Goal: Task Accomplishment & Management: Manage account settings

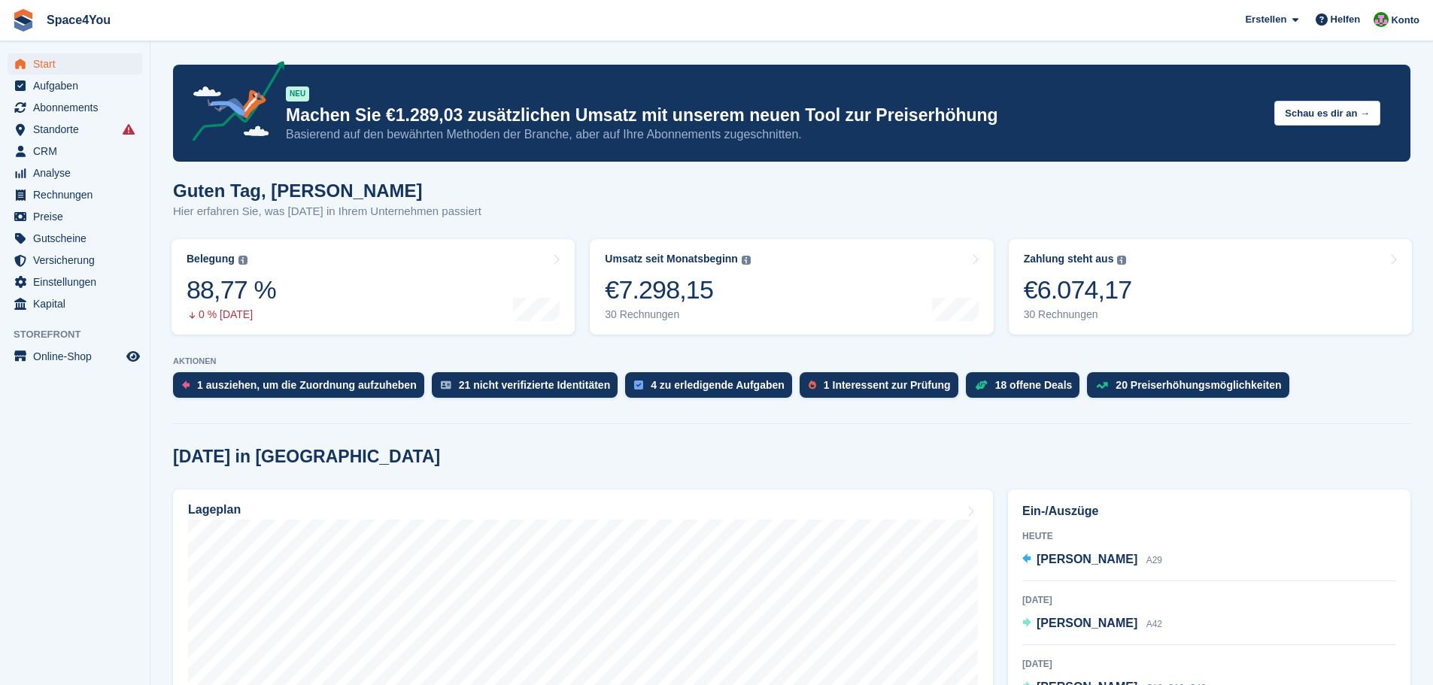
scroll to position [563, 0]
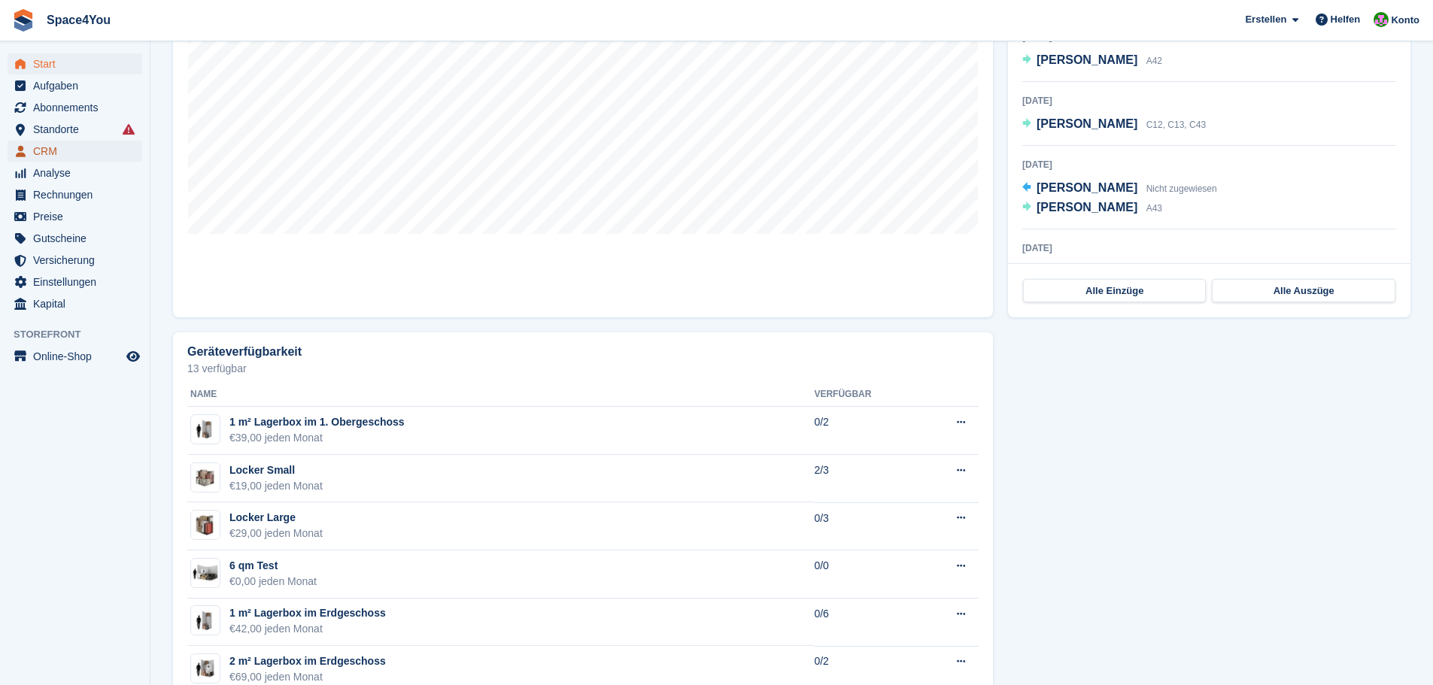
click at [83, 155] on span "CRM" at bounding box center [78, 151] width 90 height 21
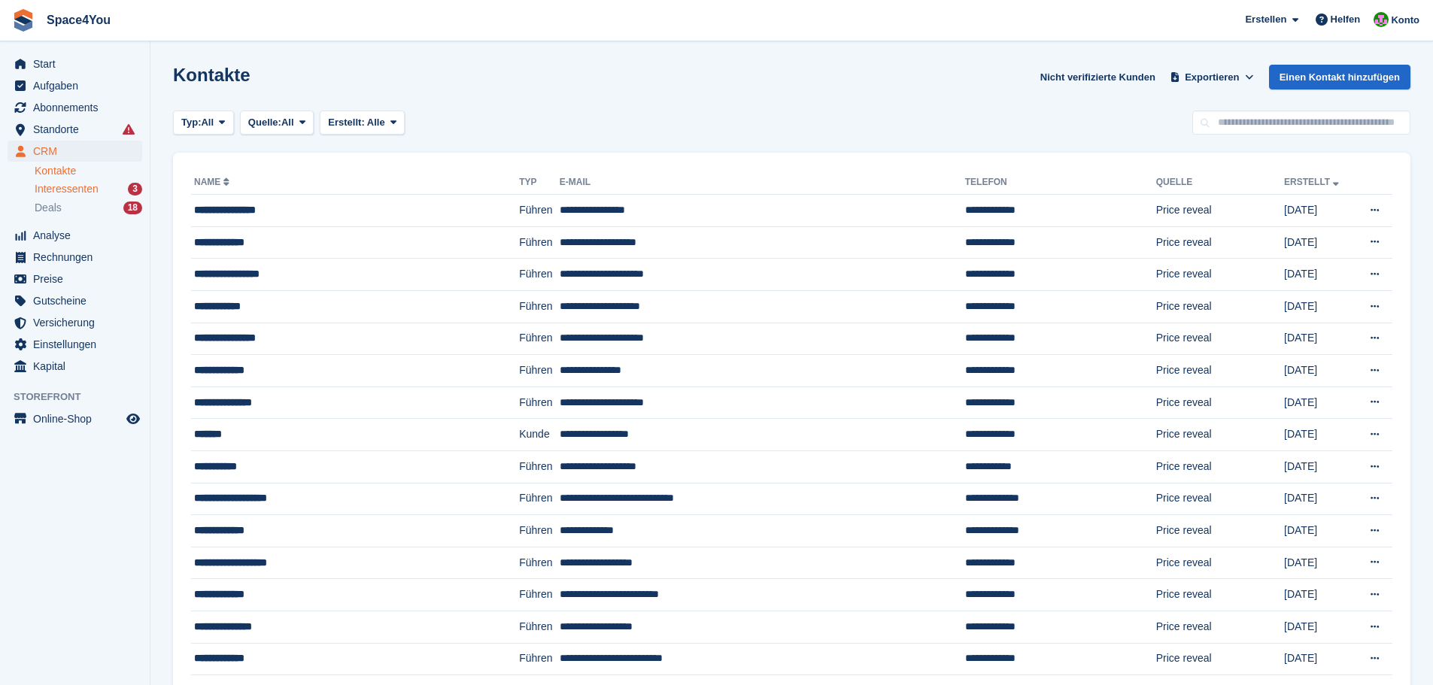
click at [89, 192] on span "Interessenten" at bounding box center [67, 189] width 64 height 14
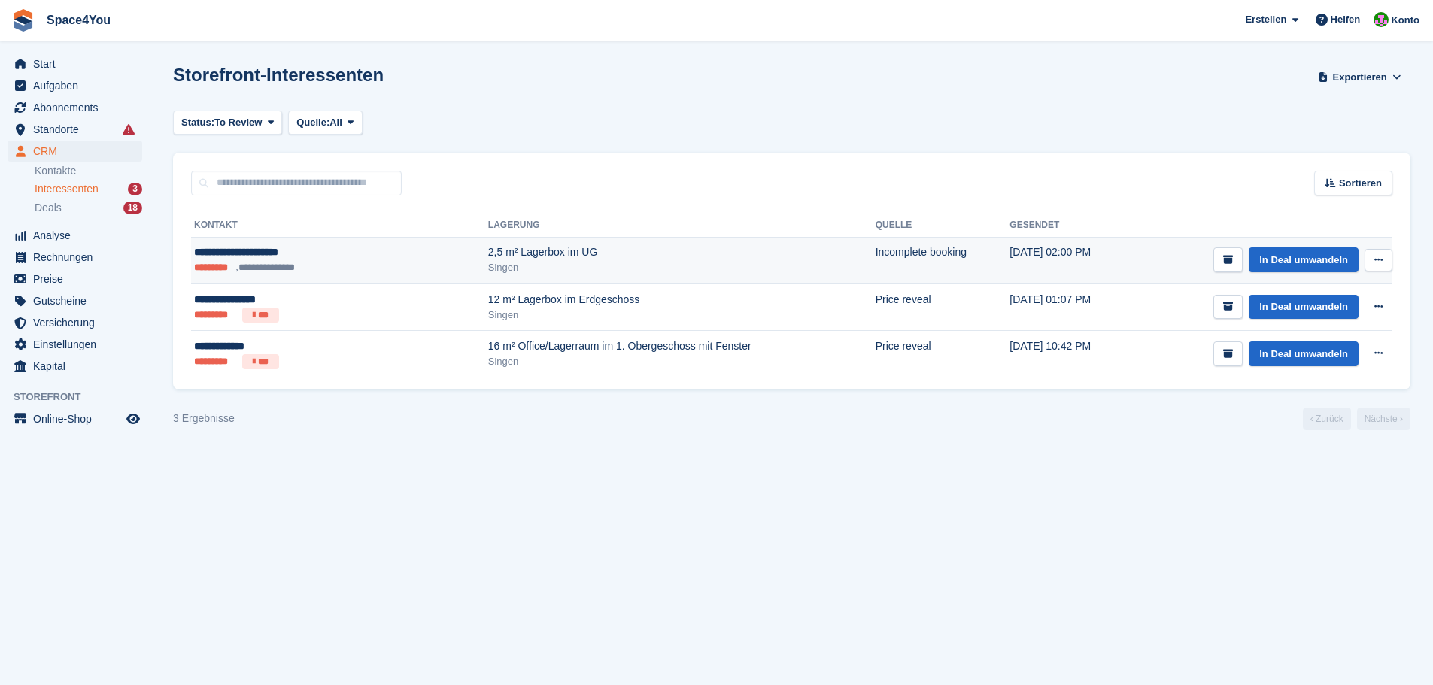
click at [1382, 255] on button at bounding box center [1378, 260] width 28 height 23
click at [1314, 344] on p "Interessenten löschen" at bounding box center [1320, 342] width 131 height 20
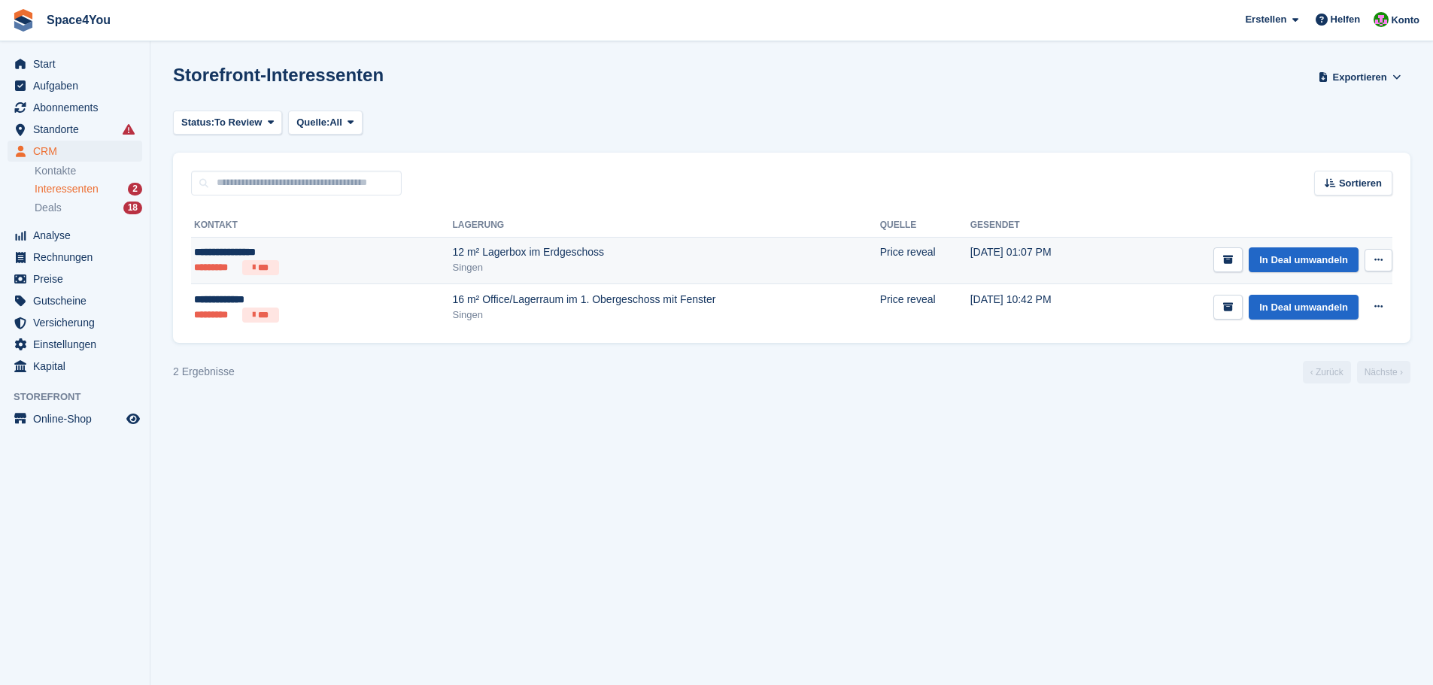
click at [461, 245] on div "12 m² Lagerbox im Erdgeschoss" at bounding box center [666, 252] width 427 height 16
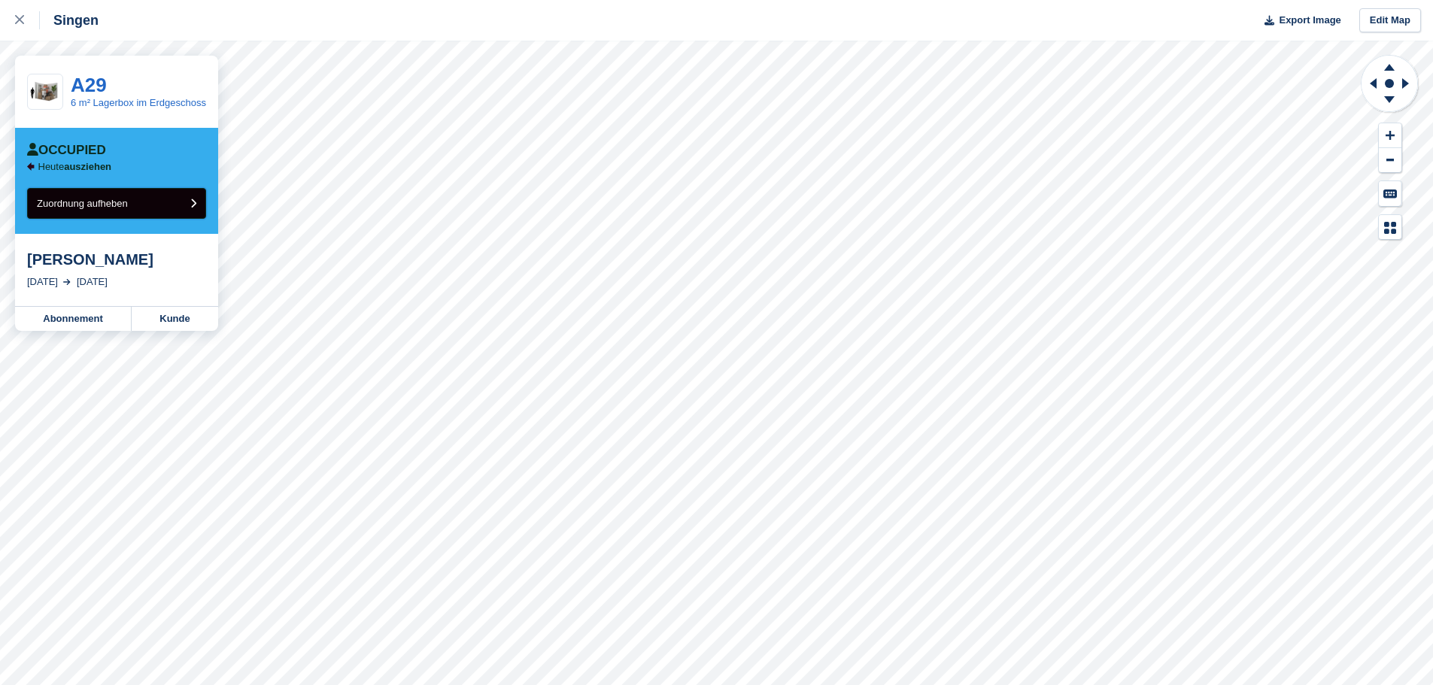
click at [146, 206] on button "Zuordnung aufheben" at bounding box center [116, 203] width 179 height 31
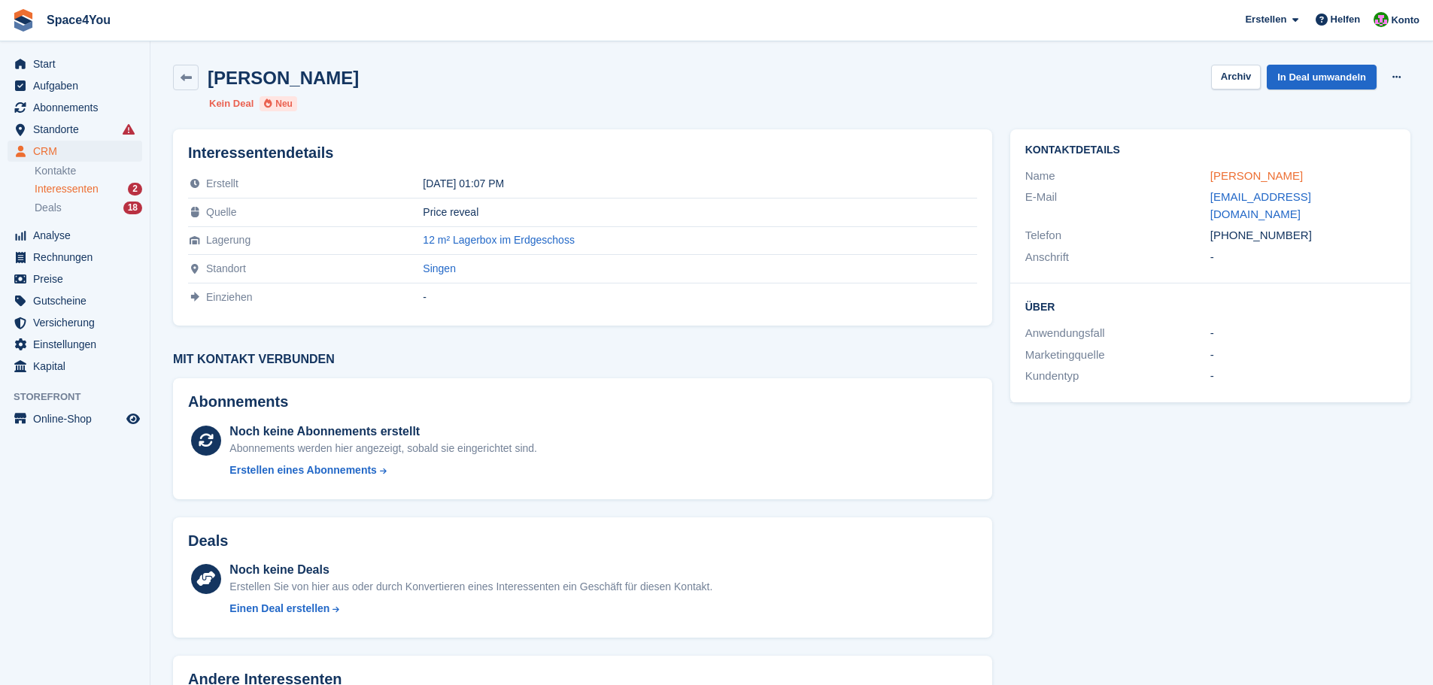
click at [1218, 170] on link "Christoph Zender" at bounding box center [1256, 175] width 93 height 13
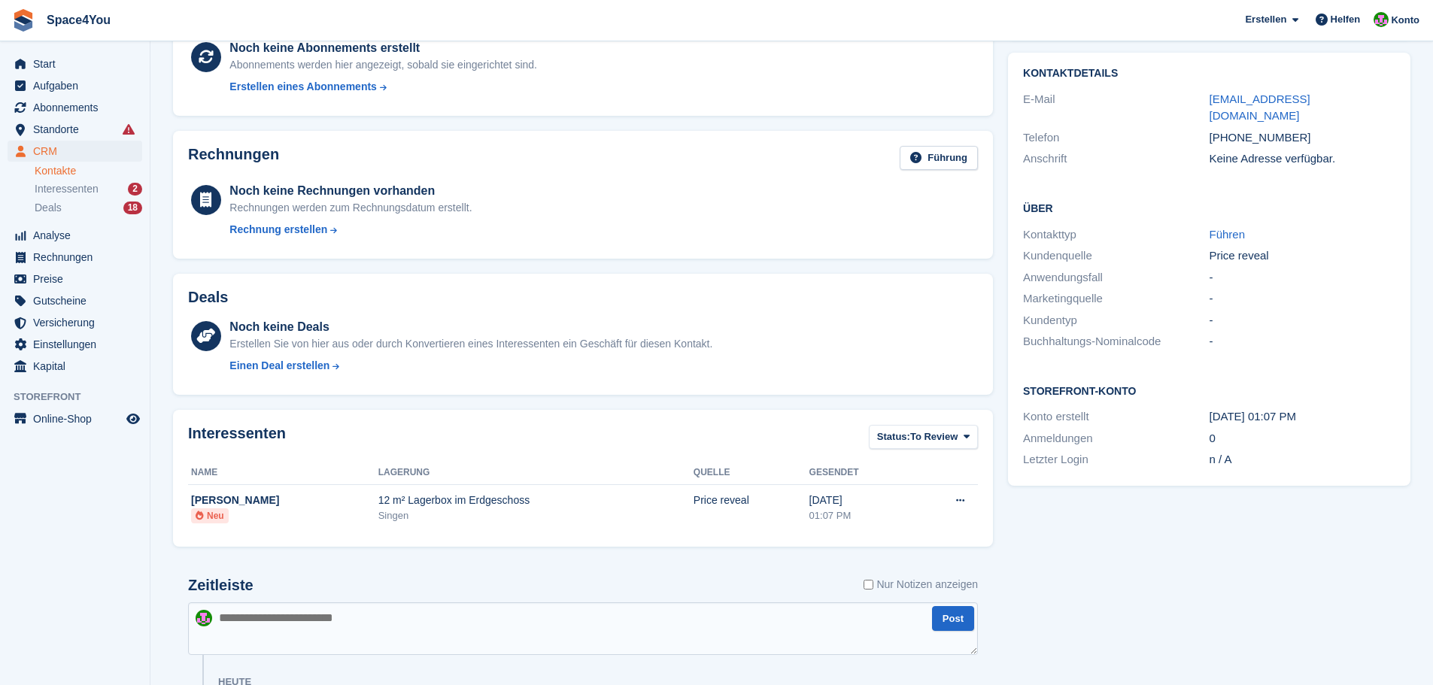
scroll to position [272, 0]
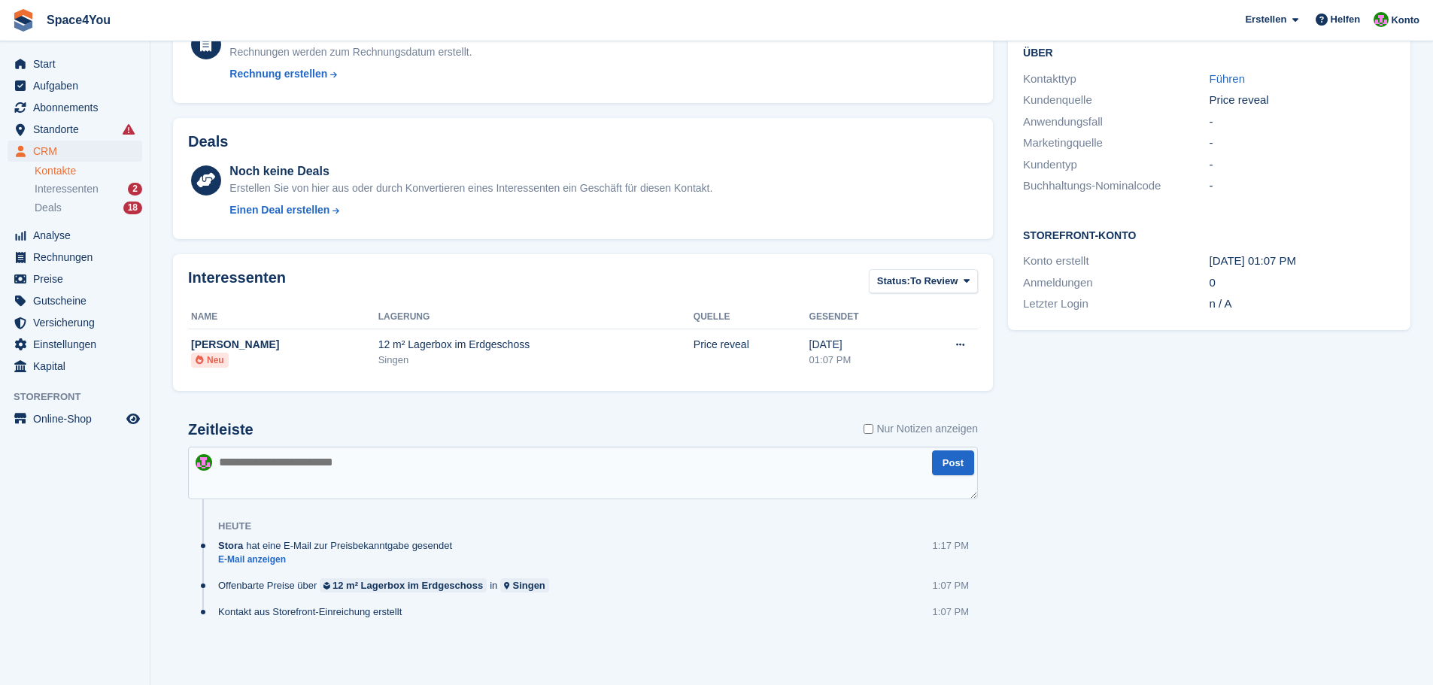
click at [392, 488] on textarea at bounding box center [583, 473] width 790 height 53
type textarea "**********"
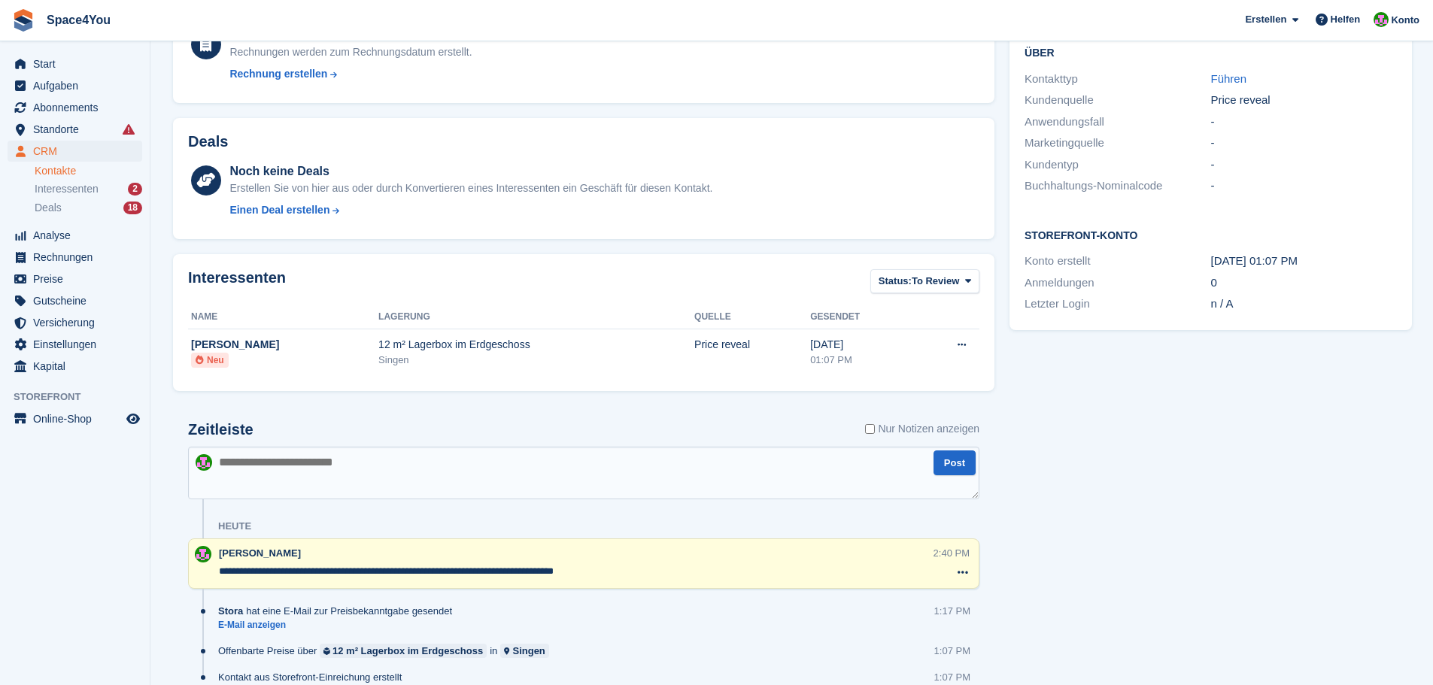
scroll to position [0, 0]
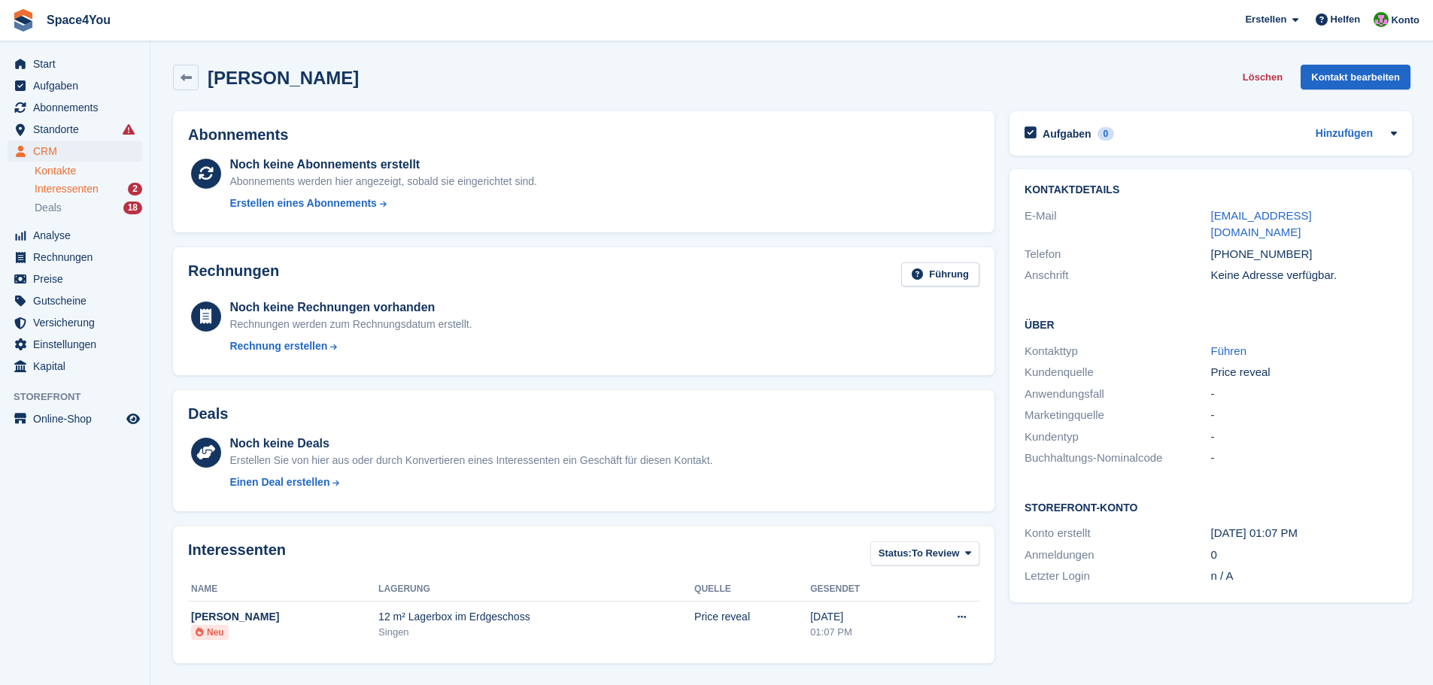
click at [97, 185] on span "Interessenten" at bounding box center [67, 189] width 64 height 14
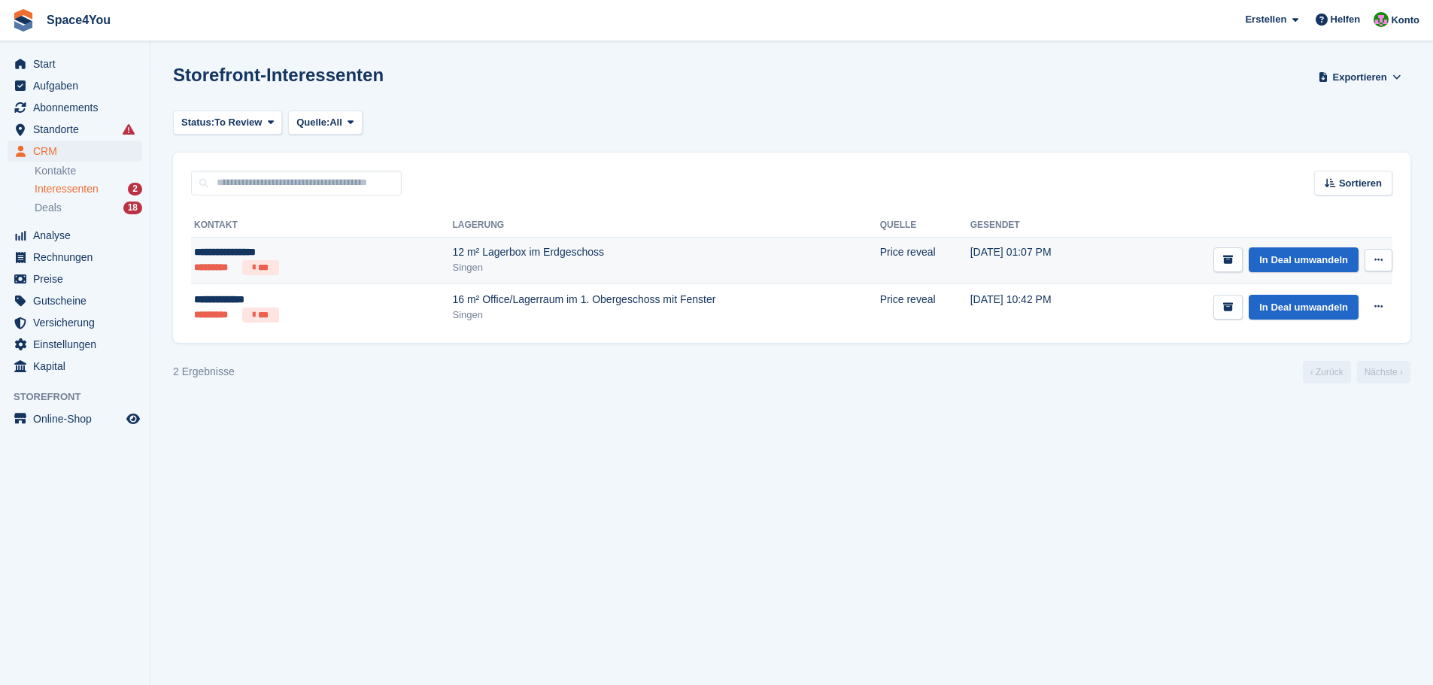
click at [1365, 253] on button at bounding box center [1378, 260] width 28 height 23
click at [1332, 337] on p "Interessenten löschen" at bounding box center [1320, 342] width 131 height 20
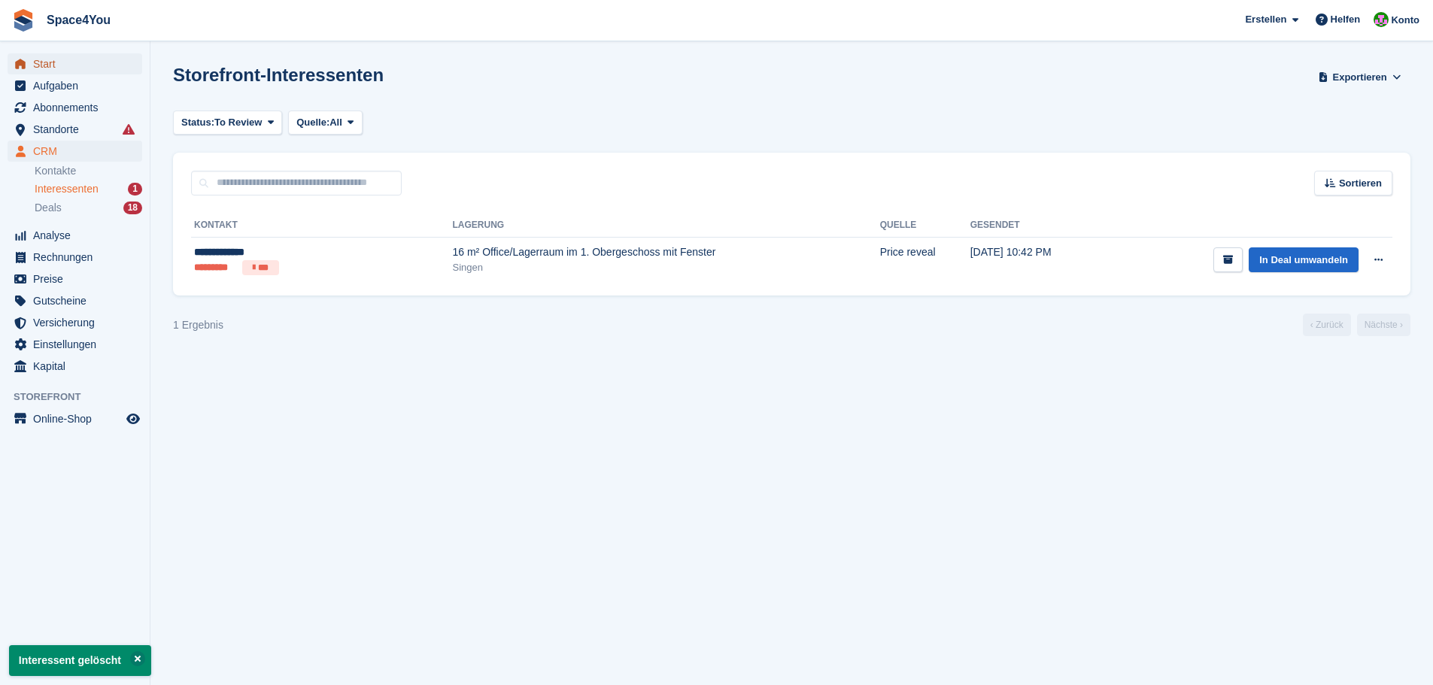
click at [90, 71] on span "Start" at bounding box center [78, 63] width 90 height 21
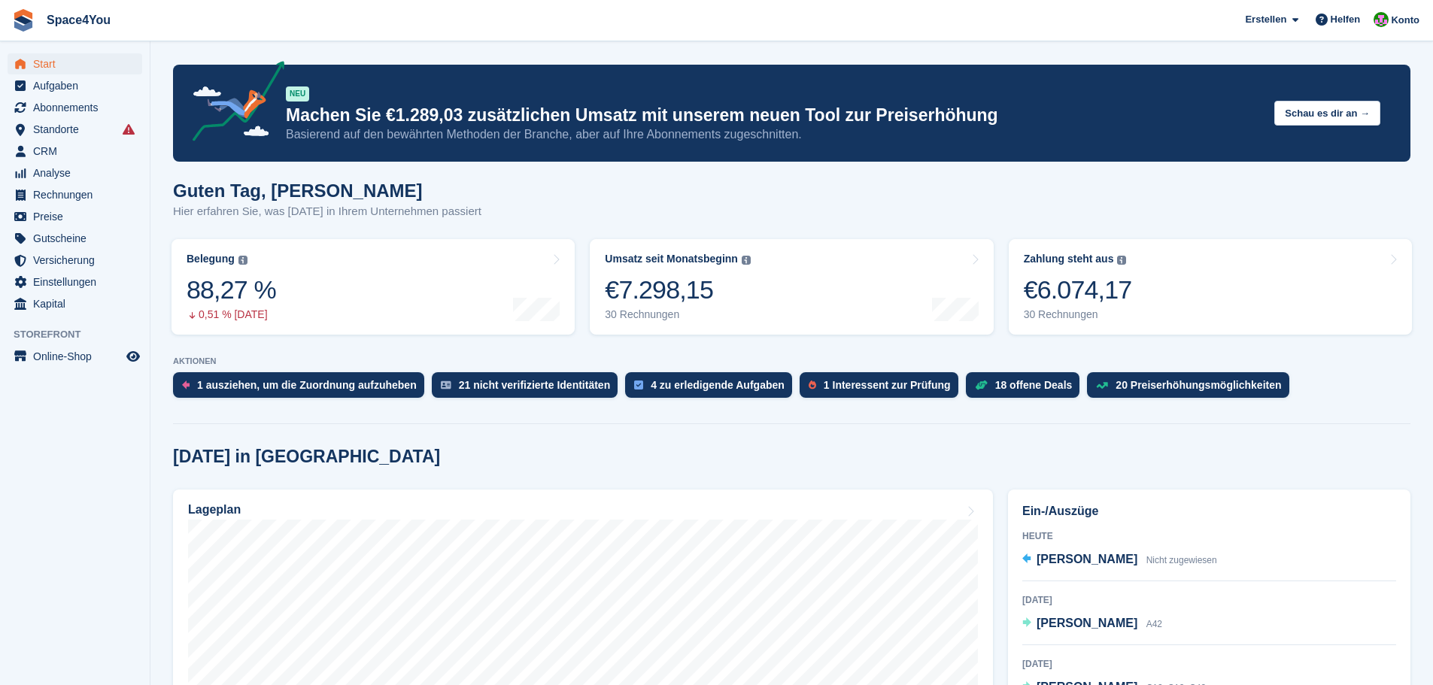
click at [1130, 290] on link "Zahlung steht aus Der gesamte ausstehende Saldo aller offenen Rechnungen. €6.07…" at bounding box center [1210, 287] width 403 height 96
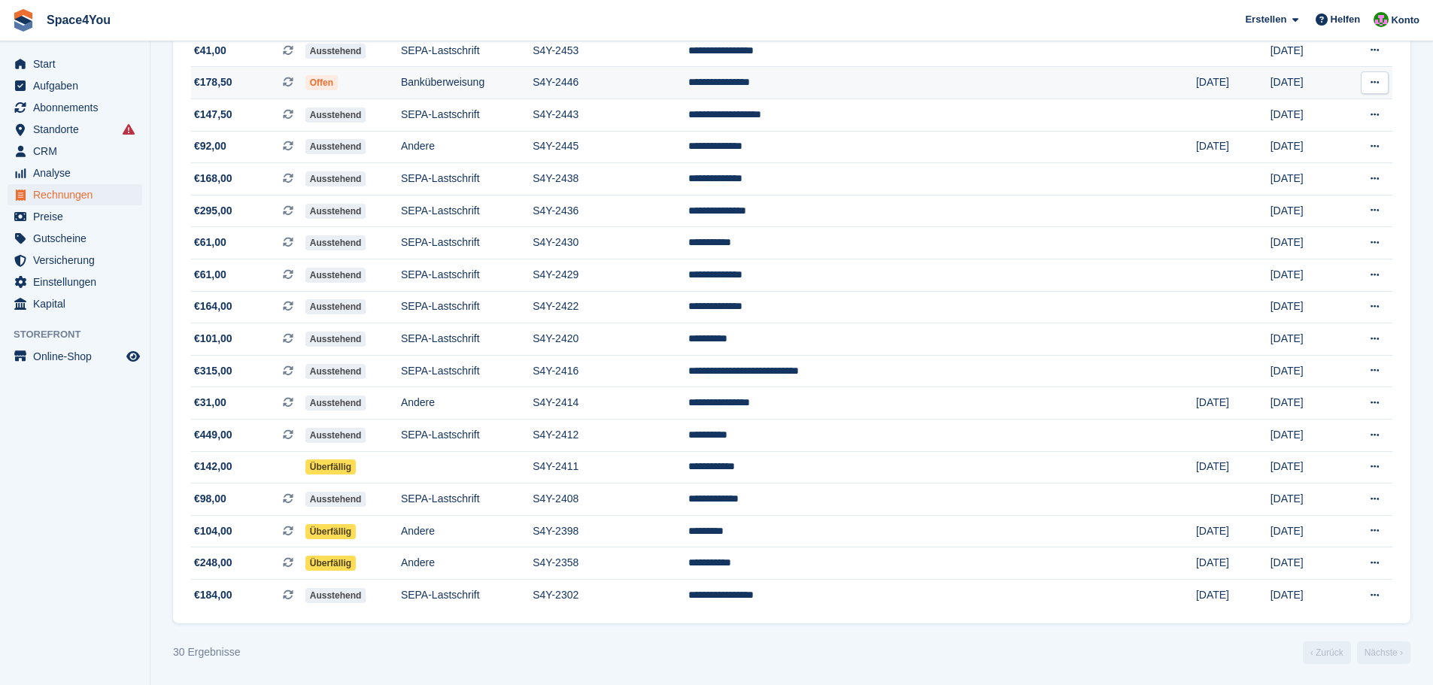
scroll to position [603, 0]
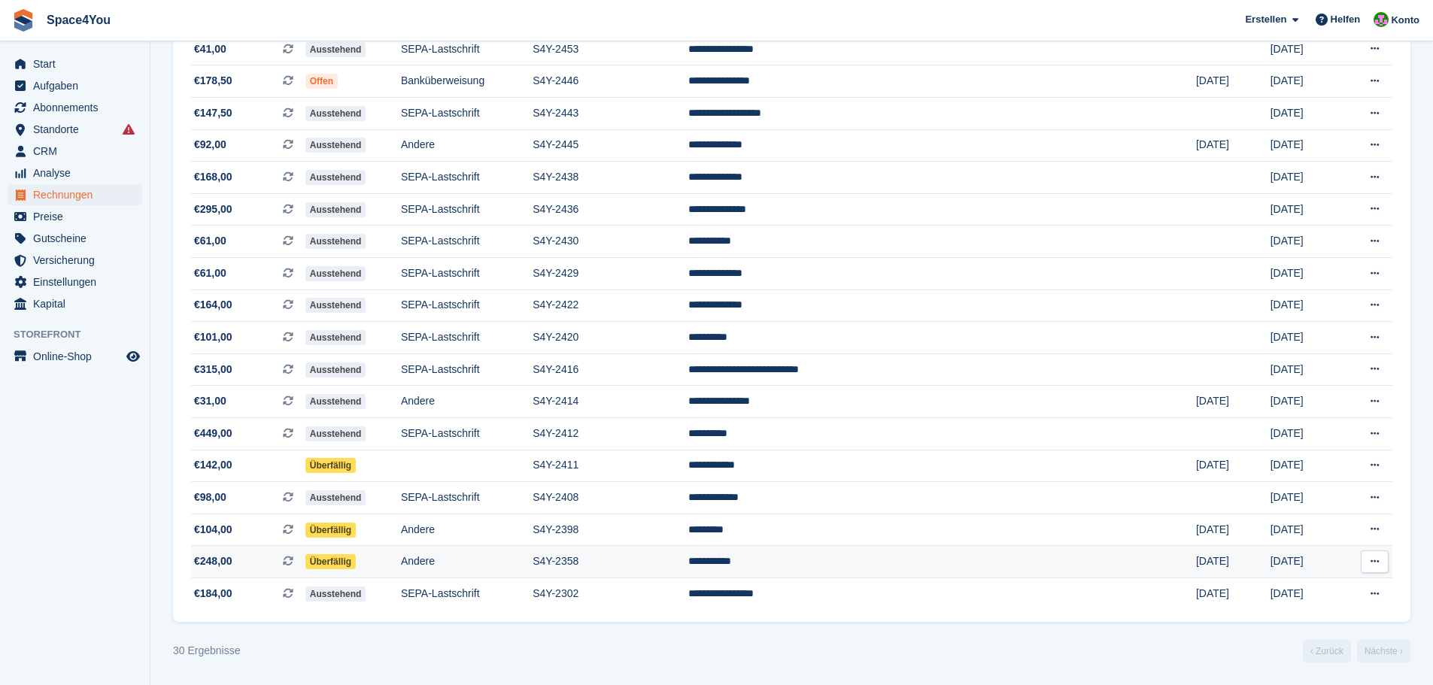
click at [688, 551] on td "S4Y-2358" at bounding box center [611, 562] width 156 height 32
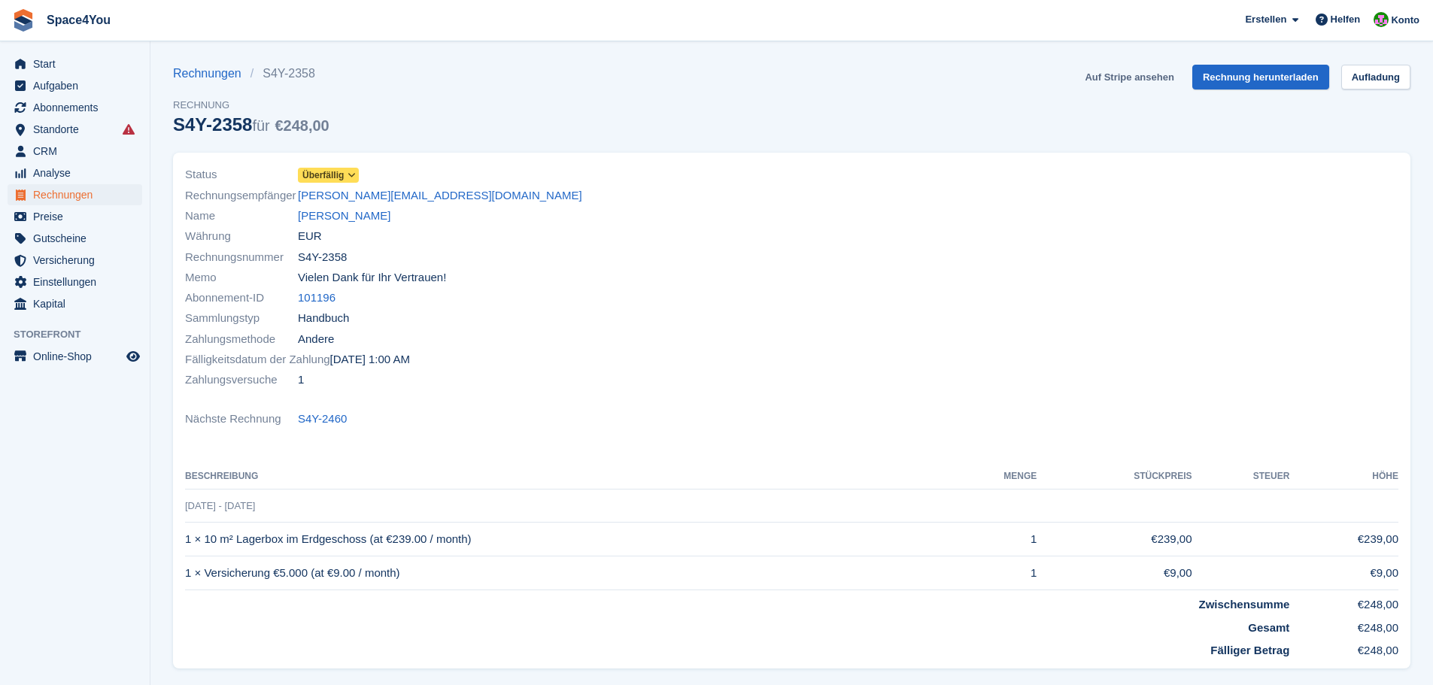
click at [1125, 81] on link "Auf Stripe ansehen" at bounding box center [1129, 77] width 101 height 25
click at [66, 56] on span "Start" at bounding box center [78, 63] width 90 height 21
